Goal: Contribute content: Contribute content

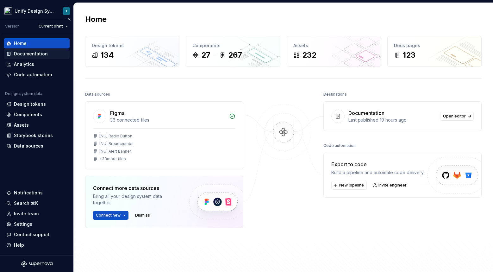
click at [27, 55] on div "Documentation" at bounding box center [31, 54] width 34 height 6
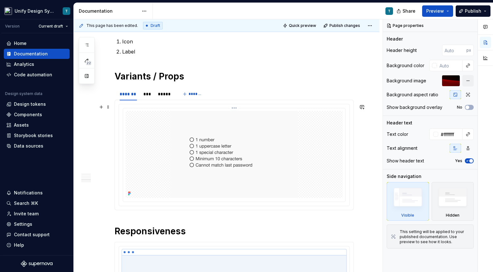
scroll to position [422, 0]
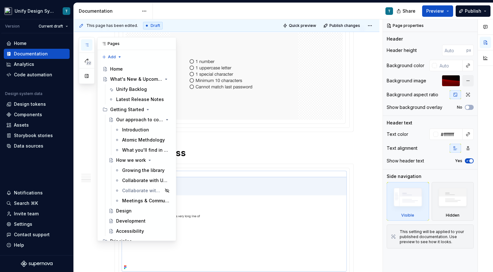
click at [87, 44] on icon "button" at bounding box center [86, 44] width 5 height 5
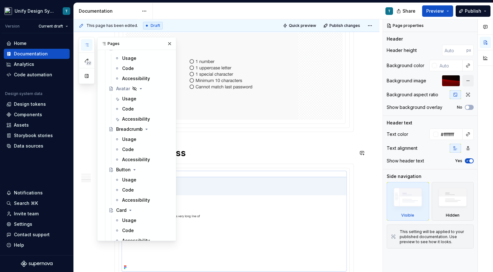
scroll to position [409, 0]
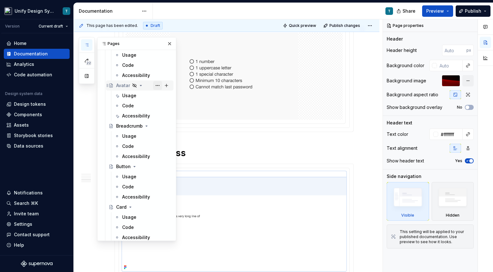
click at [155, 86] on button "Page tree" at bounding box center [157, 85] width 9 height 9
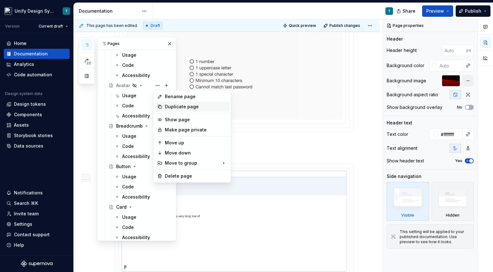
click at [175, 108] on div "Duplicate page" at bounding box center [196, 106] width 62 height 6
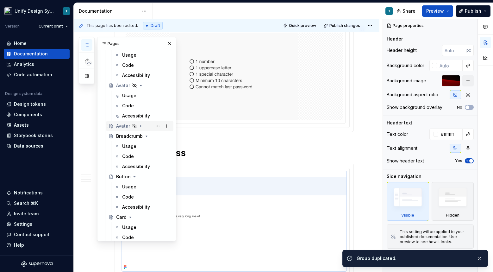
click at [121, 126] on div "Avatar" at bounding box center [123, 126] width 14 height 6
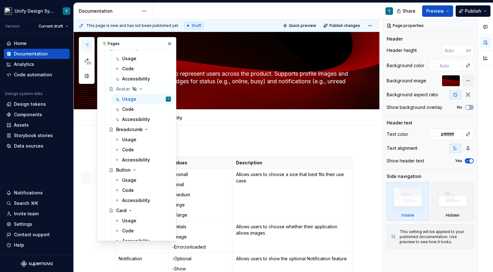
scroll to position [447, 0]
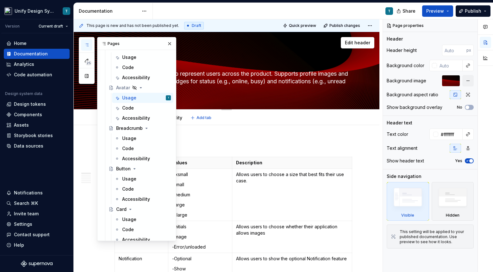
click at [219, 88] on textarea "A visual element used to represent users across the product. Supports profile i…" at bounding box center [232, 81] width 239 height 25
click at [167, 45] on button "button" at bounding box center [169, 43] width 9 height 9
type textarea "*"
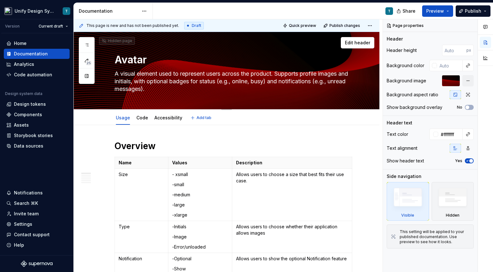
click at [133, 65] on textarea "Avatar" at bounding box center [232, 59] width 239 height 15
type textarea "B"
type textarea "*"
type textarea "Ba"
type textarea "*"
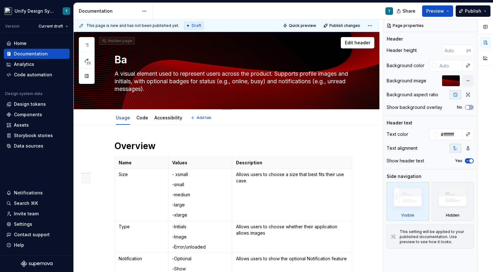
type textarea "Bad"
type textarea "*"
type textarea "Badg"
type textarea "*"
type textarea "Badge"
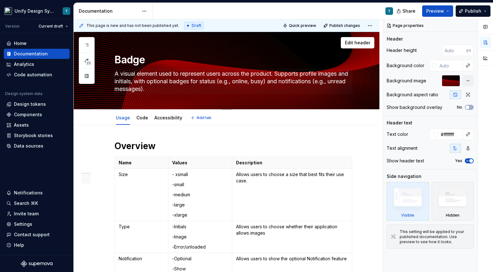
type textarea "*"
type textarea "Badge"
click at [145, 82] on textarea "A visual element used to represent users across the product. Supports profile i…" at bounding box center [232, 81] width 239 height 25
type textarea "*"
type textarea "A"
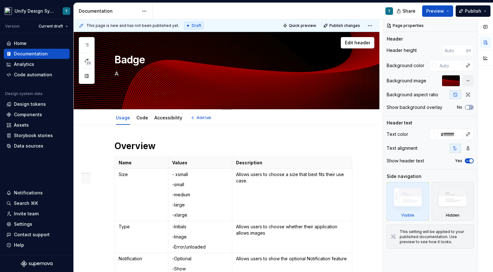
type textarea "*"
type textarea "A"
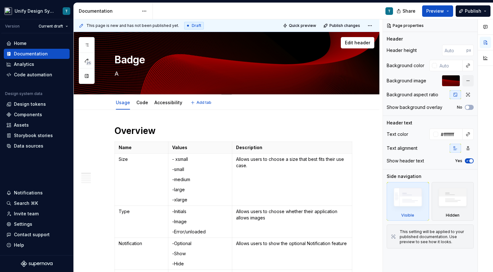
type textarea "*"
type textarea "A v"
type textarea "*"
type textarea "A vi"
type textarea "*"
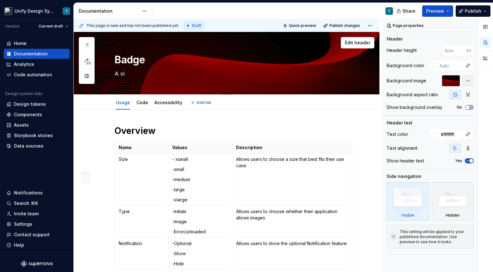
type textarea "A vis"
type textarea "*"
type textarea "A visu"
type textarea "*"
type textarea "A visua"
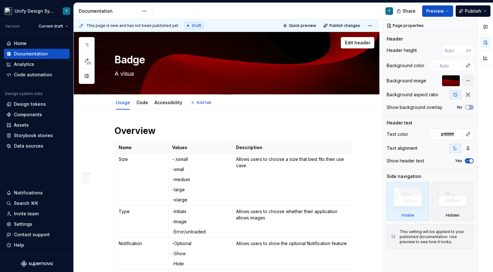
type textarea "*"
type textarea "A visual"
type textarea "*"
type textarea "A visual"
type textarea "*"
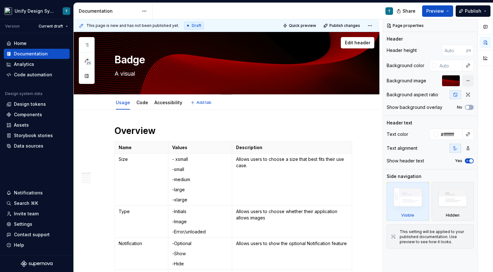
type textarea "A visual e"
type textarea "*"
type textarea "A visual el"
type textarea "*"
type textarea "A visual ele"
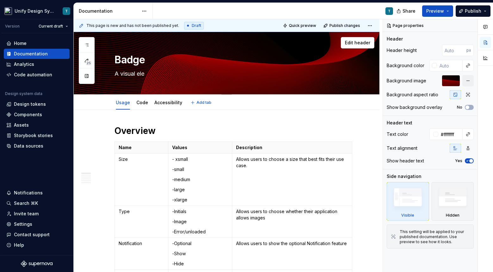
type textarea "*"
type textarea "A visual elem"
type textarea "*"
type textarea "A visual eleme"
type textarea "*"
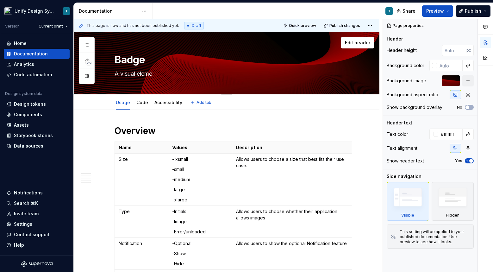
type textarea "A visual elemen"
type textarea "*"
type textarea "A visual element"
type textarea "*"
type textarea "A visual elemen"
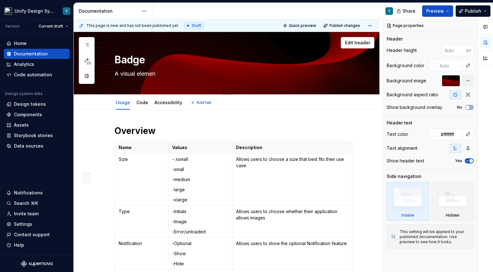
type textarea "*"
type textarea "A visual eleme"
type textarea "*"
type textarea "A visual ele"
type textarea "*"
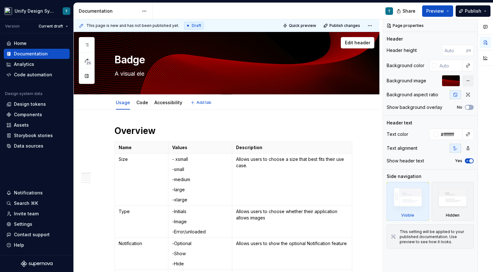
type textarea "A visual el"
type textarea "*"
type textarea "A visual e"
type textarea "*"
type textarea "A visual"
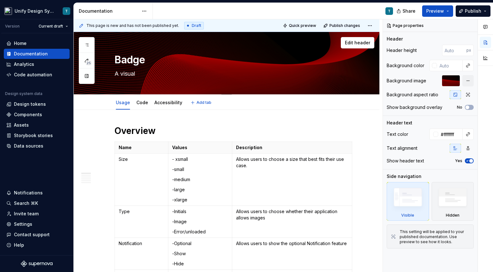
type textarea "*"
type textarea "A visual c"
type textarea "*"
type textarea "A visual co"
type textarea "*"
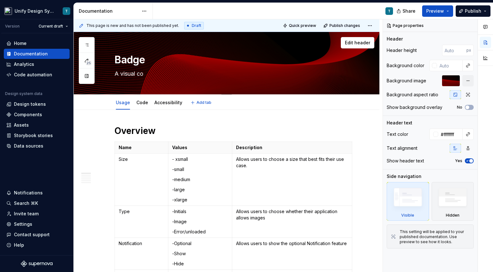
type textarea "A visual com"
type textarea "*"
type textarea "A visual comp"
type textarea "*"
type textarea "A visual compo"
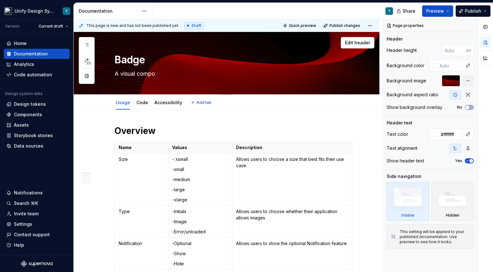
type textarea "*"
type textarea "A visual compon"
type textarea "*"
type textarea "A visual compone"
type textarea "*"
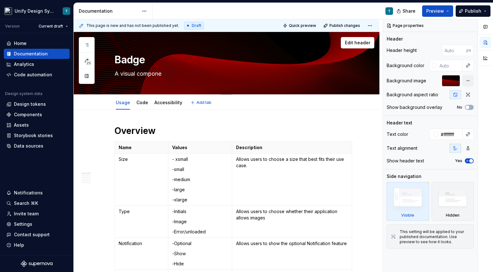
type textarea "A visual componen"
type textarea "*"
type textarea "A visual component"
type textarea "*"
type textarea "A visual component"
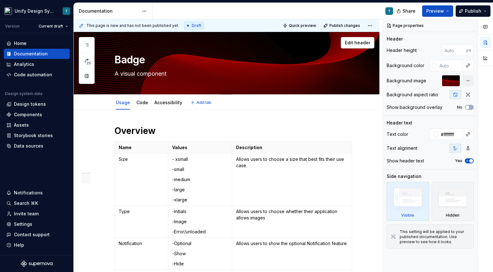
type textarea "*"
type textarea "A visual component u"
type textarea "*"
type textarea "A visual component us"
type textarea "*"
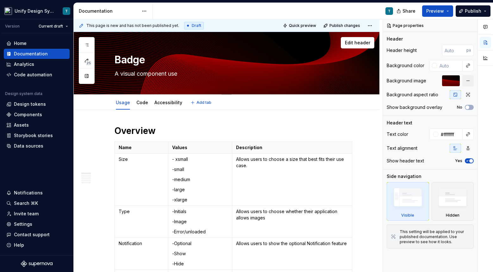
type textarea "A visual component used"
type textarea "*"
type textarea "A visual component used"
type textarea "*"
type textarea "A visual component used to"
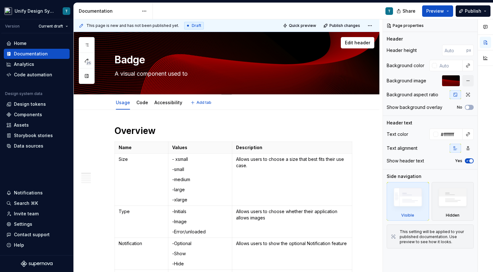
type textarea "*"
type textarea "A visual component used to"
type textarea "*"
type textarea "A visual component used to"
type textarea "*"
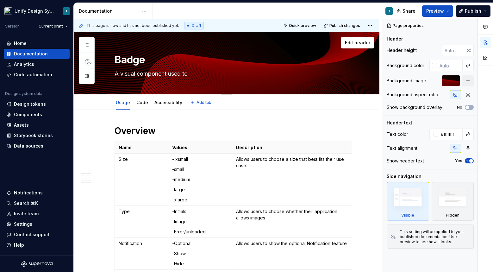
type textarea "A visual component used t"
type textarea "*"
type textarea "A visual component used"
type textarea "*"
type textarea "A visual component used"
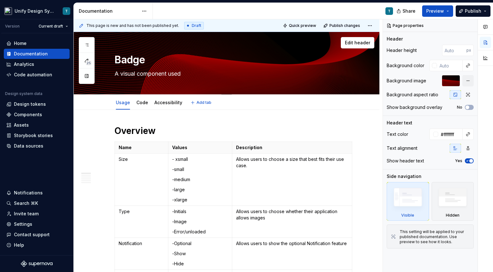
type textarea "*"
type textarea "A visual component us"
type textarea "*"
type textarea "A visual component u"
type textarea "*"
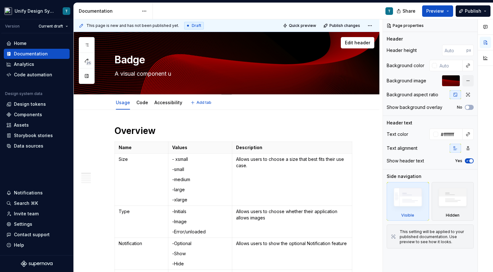
type textarea "A visual component"
type textarea "*"
type textarea "A visual component"
type textarea "*"
type textarea "A visual componen"
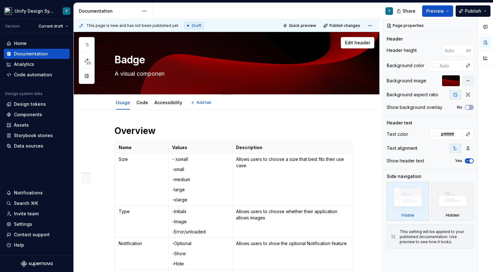
type textarea "*"
type textarea "A visual compone"
type textarea "*"
type textarea "A visual compon"
type textarea "*"
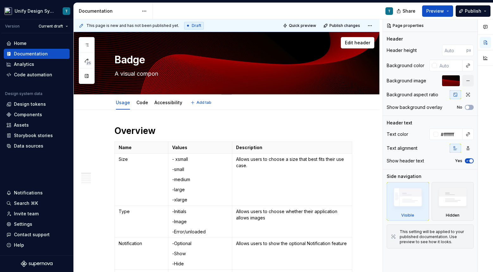
type textarea "A visual compo"
type textarea "*"
type textarea "A visual comp"
type textarea "*"
type textarea "A visual com"
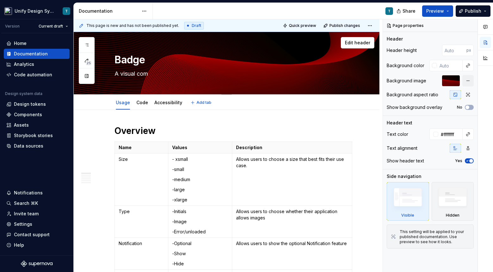
type textarea "*"
type textarea "A visual co"
type textarea "*"
type textarea "A visual c"
type textarea "*"
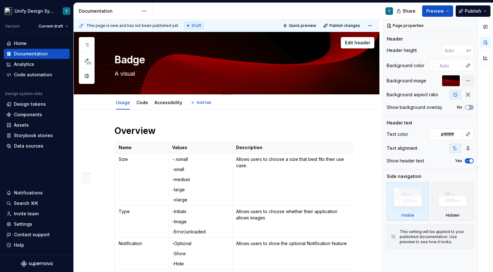
type textarea "A visual"
type textarea "*"
type textarea "A visua"
type textarea "*"
type textarea "A visu"
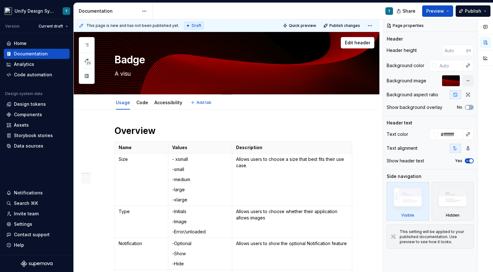
type textarea "*"
type textarea "A vis"
type textarea "*"
type textarea "A v"
type textarea "*"
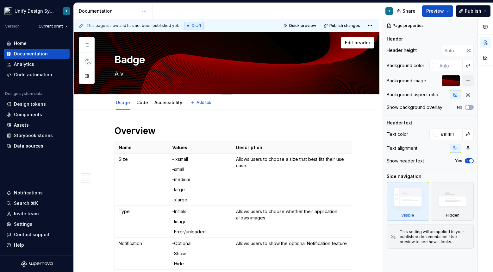
type textarea "A vi"
type textarea "*"
type textarea "A vis"
type textarea "*"
type textarea "A visua"
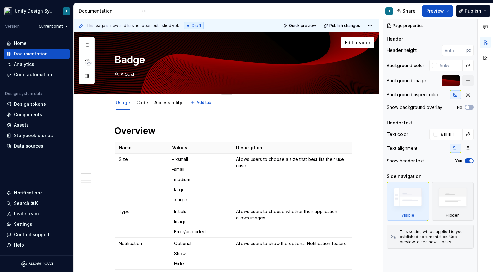
type textarea "*"
type textarea "A visual"
type textarea "*"
type textarea "A visual"
type textarea "*"
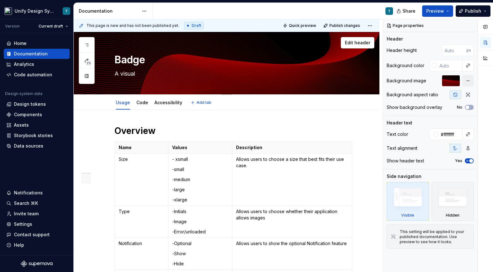
type textarea "A visual c"
type textarea "*"
type textarea "A visual co"
type textarea "*"
type textarea "A visual com"
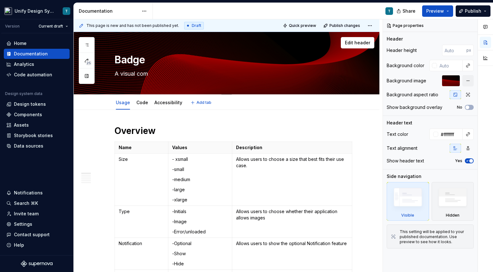
type textarea "*"
type textarea "A visual compo"
type textarea "*"
type textarea "A visual compon"
type textarea "*"
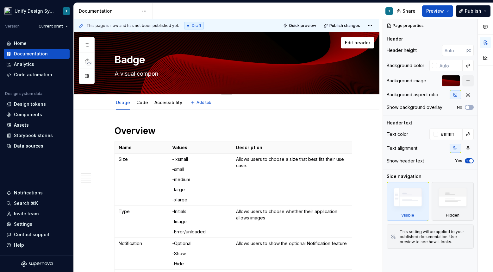
type textarea "A visual compone"
type textarea "*"
type textarea "A visual component"
type textarea "*"
type textarea "A visual component"
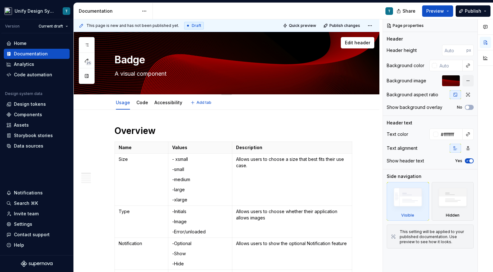
type textarea "*"
type textarea "A visual component a"
type textarea "*"
type textarea "A visual component"
type textarea "*"
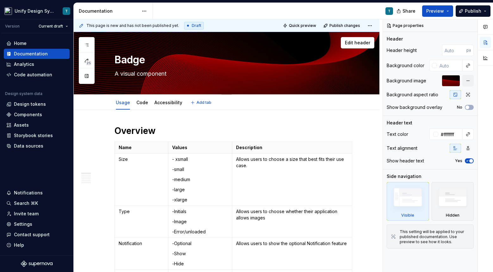
type textarea "A visual component o"
type textarea "*"
type textarea "A visual component of"
type textarea "*"
type textarea "A visual component oft"
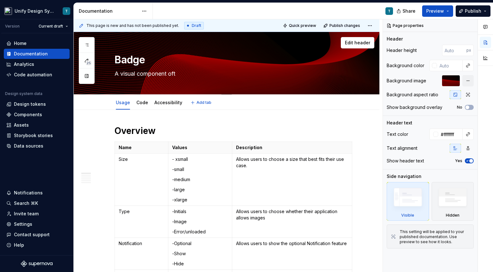
type textarea "*"
type textarea "A visual component ofte"
type textarea "*"
type textarea "A visual component often"
type textarea "*"
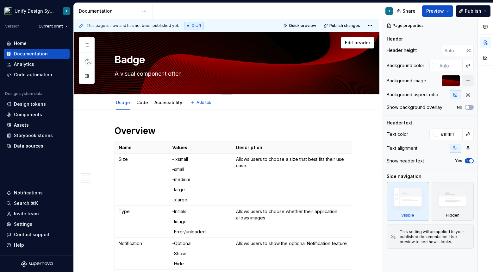
type textarea "A visual component often"
type textarea "*"
type textarea "A visual component often o"
type textarea "*"
type textarea "A visual component often of"
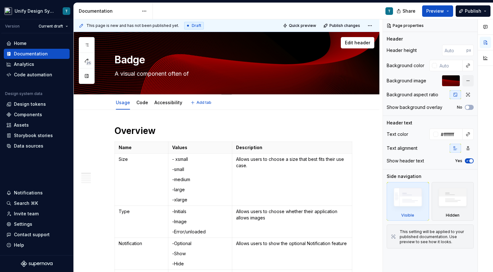
type textarea "*"
type textarea "A visual component often off"
type textarea "*"
type textarea "A visual component often offer"
type textarea "*"
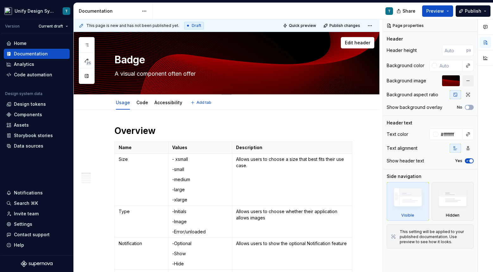
type textarea "A visual component often offere"
type textarea "*"
type textarea "A visual component often offered"
type textarea "*"
type textarea "A visual component often offered"
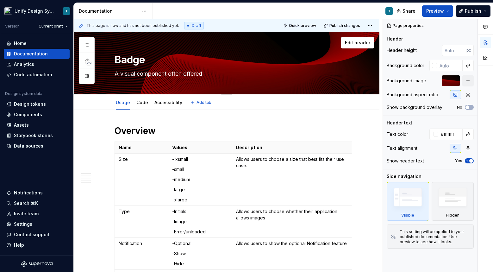
type textarea "*"
type textarea "A visual component often offered as"
type textarea "*"
type textarea "A visual component often offered as"
type textarea "*"
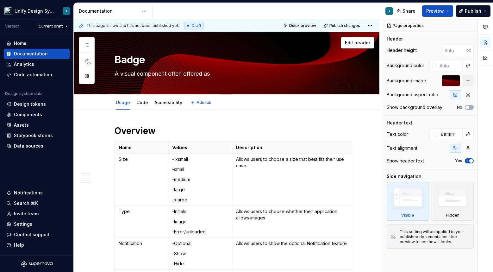
type textarea "A visual component often offered as a"
type textarea "*"
type textarea "A visual component often offered as a"
type textarea "*"
type textarea "A visual component often offered as a s"
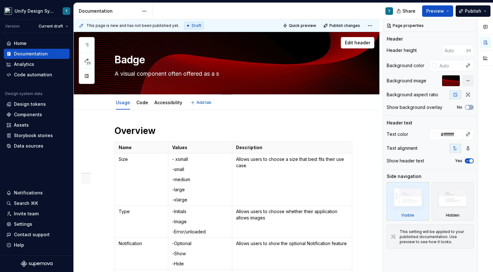
type textarea "*"
type textarea "A visual component often offered as a sec"
type textarea "*"
type textarea "A visual component often offered as a seco"
drag, startPoint x: 306, startPoint y: 73, endPoint x: 188, endPoint y: 71, distance: 118.0
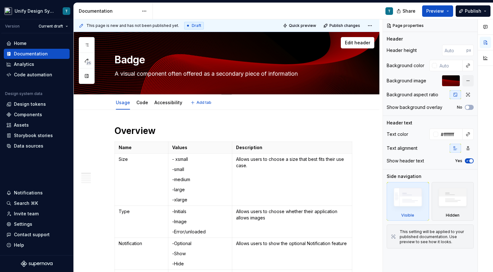
click at [188, 71] on textarea "A visual component often offered as a secondary piece of information" at bounding box center [232, 74] width 239 height 10
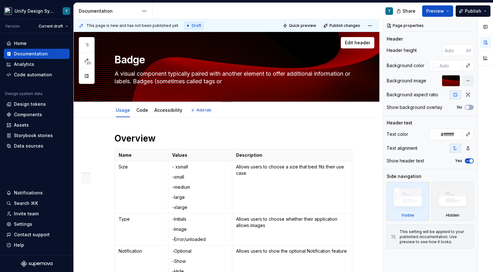
click at [237, 82] on textarea "A visual component typically paired with another element to offer additional in…" at bounding box center [232, 78] width 239 height 18
click at [134, 80] on textarea "A visual component typically paired with another element to offer additional in…" at bounding box center [232, 78] width 239 height 18
drag, startPoint x: 282, startPoint y: 82, endPoint x: 172, endPoint y: 80, distance: 110.1
click at [172, 80] on textarea "A visual component typically paired with another element to offer additional in…" at bounding box center [232, 78] width 239 height 18
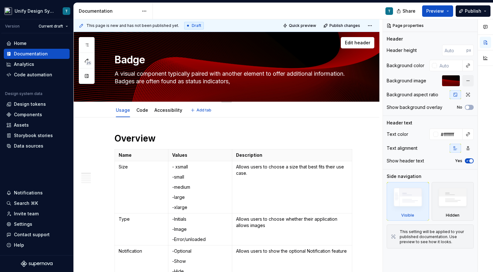
click at [121, 72] on textarea "A visual component typically paired with another element to offer additional in…" at bounding box center [232, 78] width 239 height 18
click at [300, 81] on textarea "A non-actionable, visual component typically paired with another element to off…" at bounding box center [232, 78] width 239 height 18
click at [238, 82] on textarea "A non-actionable, visual component typically paired with another element to off…" at bounding box center [232, 78] width 239 height 18
click at [303, 80] on textarea "A non-actionable, visual component typically paired with another element to off…" at bounding box center [232, 78] width 239 height 18
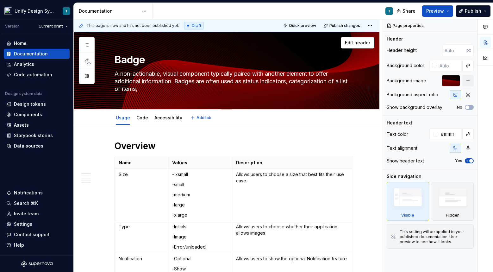
click at [153, 89] on textarea "A non-actionable, visual component typically paired with another element to off…" at bounding box center [232, 81] width 239 height 25
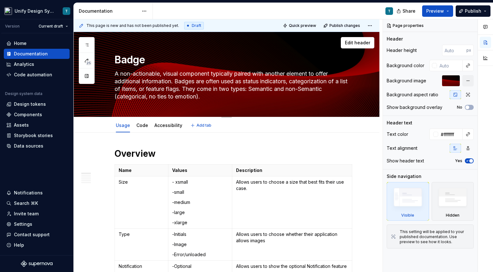
click at [287, 89] on textarea "A non-actionable, visual component typically paired with another element to off…" at bounding box center [232, 85] width 239 height 33
drag, startPoint x: 221, startPoint y: 97, endPoint x: 267, endPoint y: 97, distance: 46.2
click at [267, 97] on textarea "A non-actionable, visual component typically paired with another element to off…" at bounding box center [232, 85] width 239 height 33
drag, startPoint x: 278, startPoint y: 98, endPoint x: 184, endPoint y: 96, distance: 94.3
click at [184, 96] on textarea "A non-actionable, visual component typically paired with another element to off…" at bounding box center [232, 85] width 239 height 33
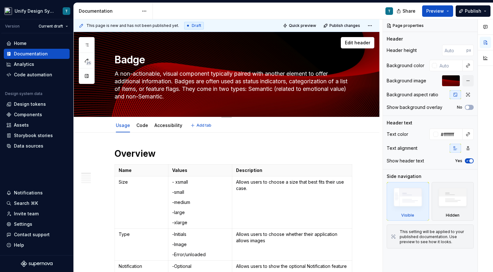
drag, startPoint x: 288, startPoint y: 88, endPoint x: 133, endPoint y: 95, distance: 155.1
click at [133, 95] on textarea "A non-actionable, visual component typically paired with another element to off…" at bounding box center [232, 85] width 239 height 33
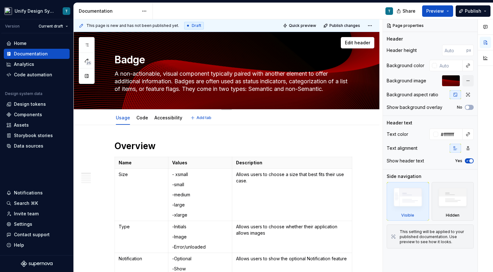
click at [258, 90] on textarea "A non-actionable, visual component typically paired with another element to off…" at bounding box center [232, 81] width 239 height 25
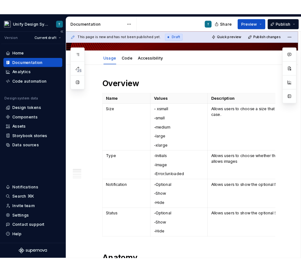
scroll to position [89, 0]
